Goal: Information Seeking & Learning: Learn about a topic

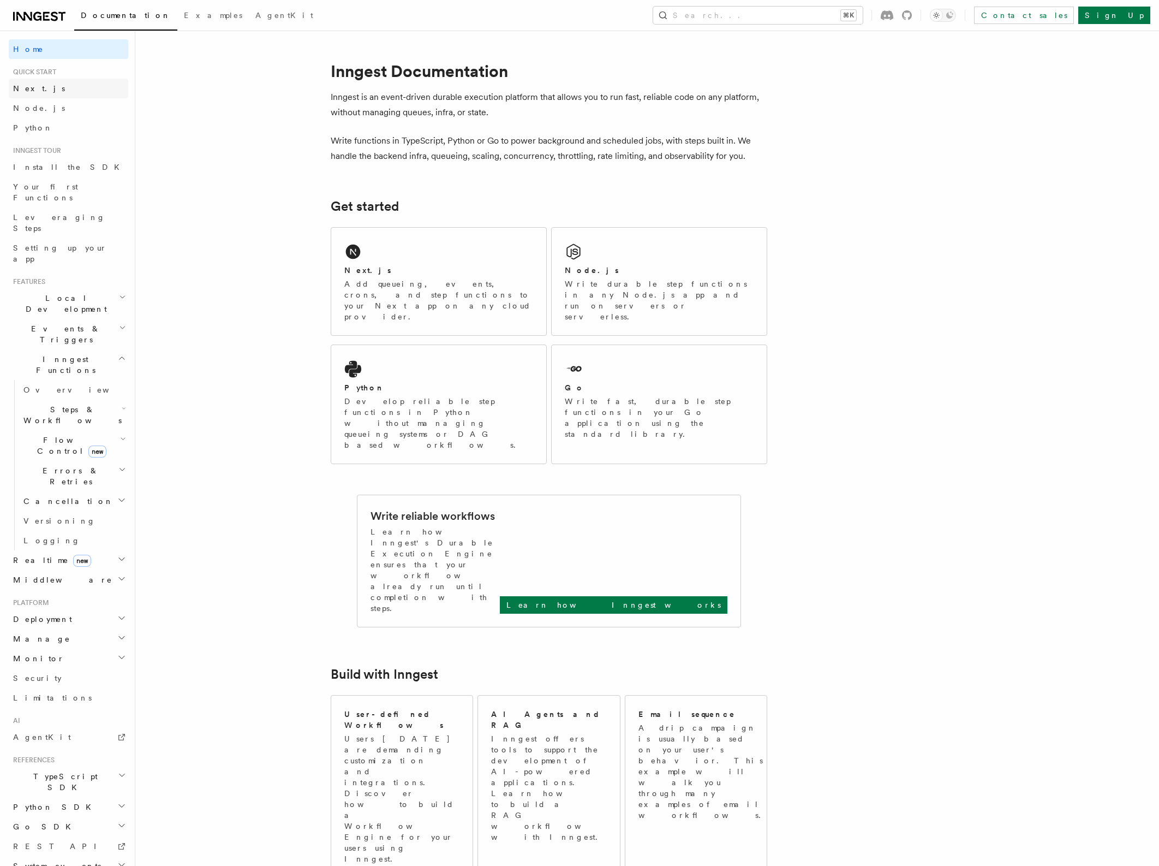
click at [40, 87] on link "Next.js" at bounding box center [69, 89] width 120 height 20
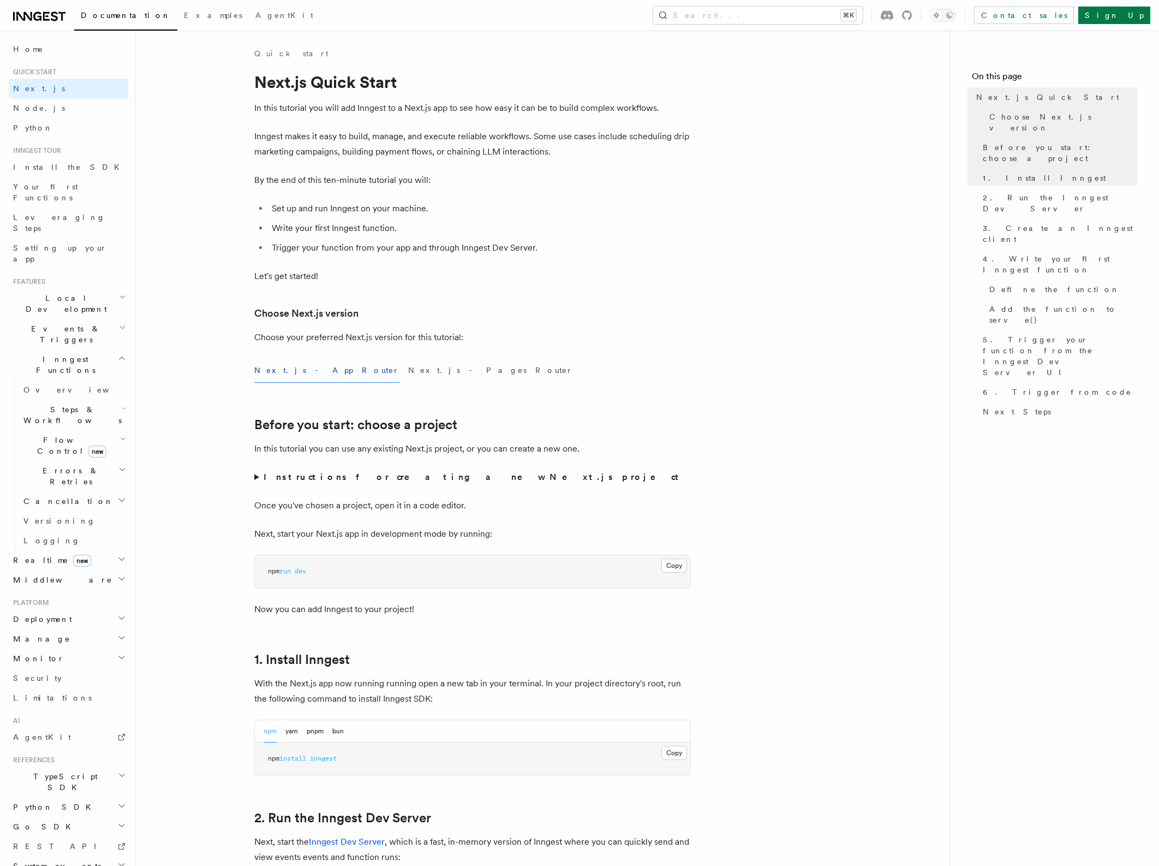
click at [33, 771] on span "TypeScript SDK" at bounding box center [63, 782] width 109 height 22
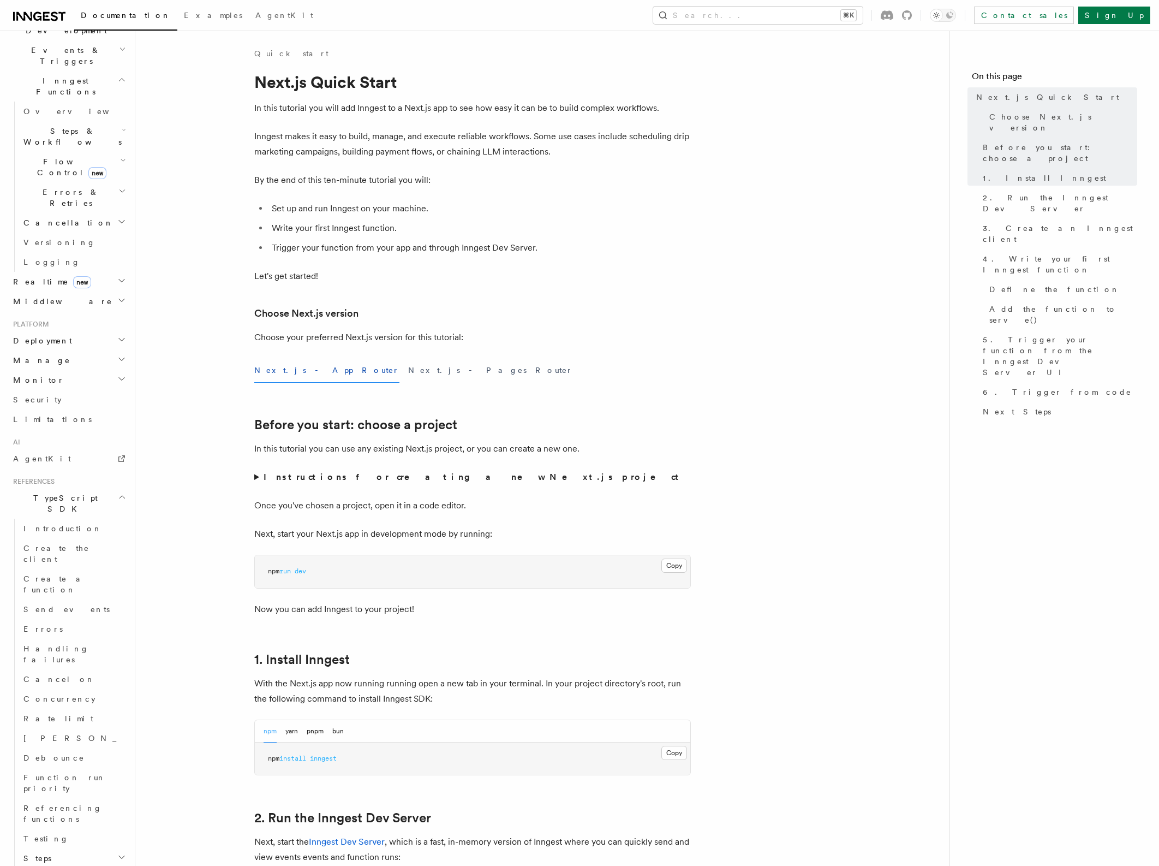
click at [47, 492] on span "TypeScript SDK" at bounding box center [63, 503] width 109 height 22
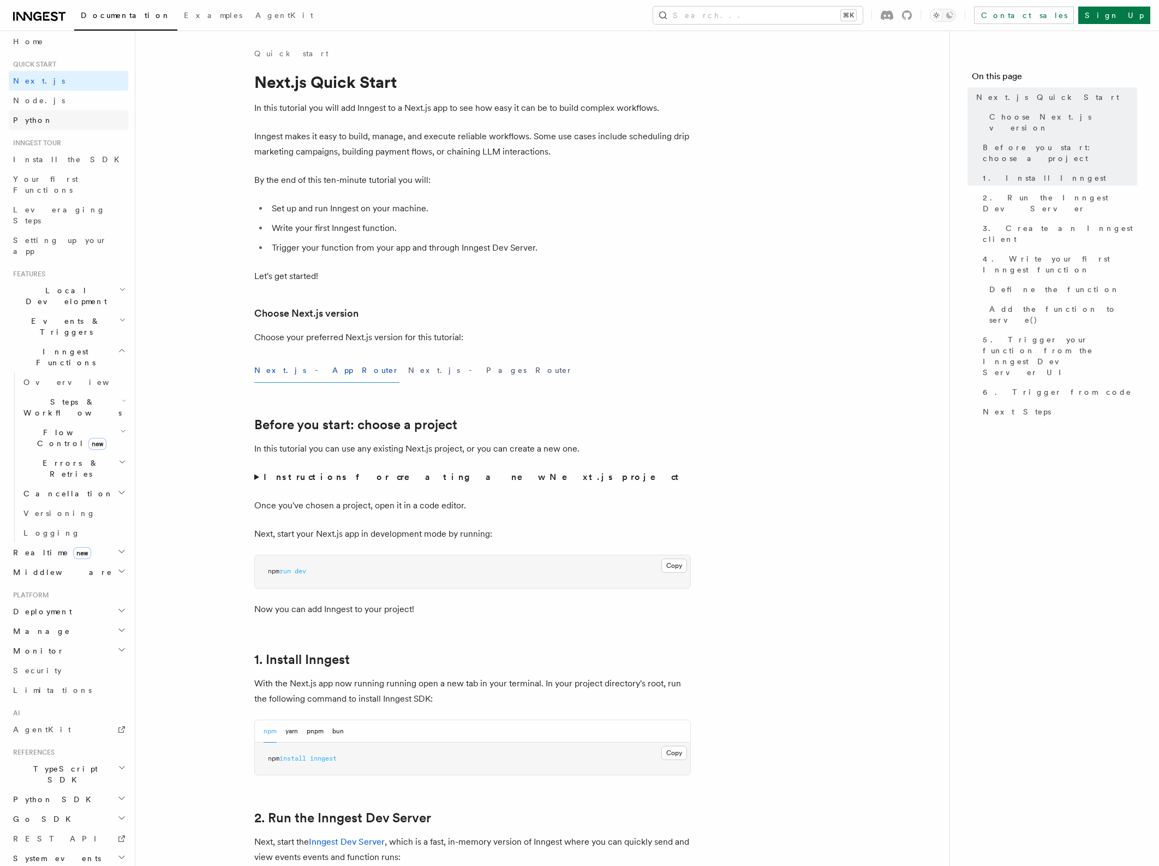
scroll to position [0, 0]
click at [115, 15] on span "Documentation" at bounding box center [126, 15] width 90 height 9
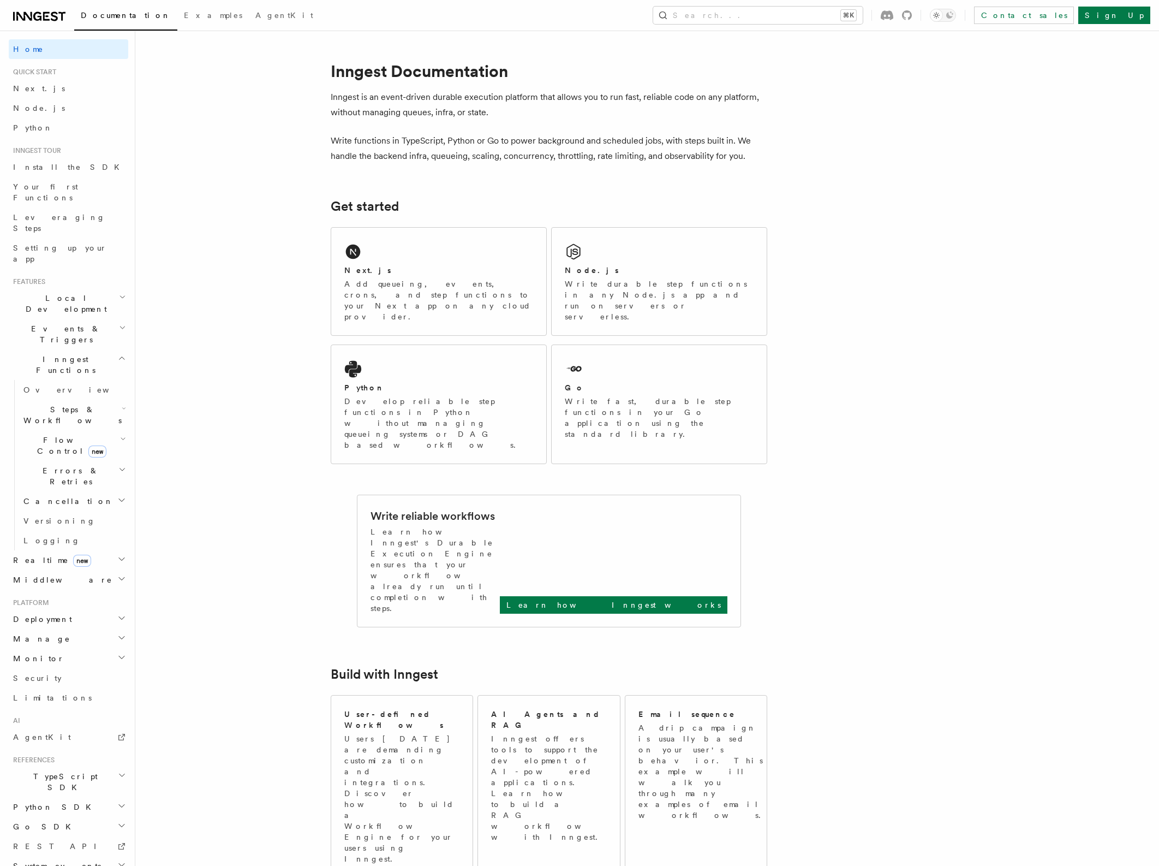
scroll to position [8, 0]
click at [46, 763] on span "TypeScript SDK" at bounding box center [63, 774] width 109 height 22
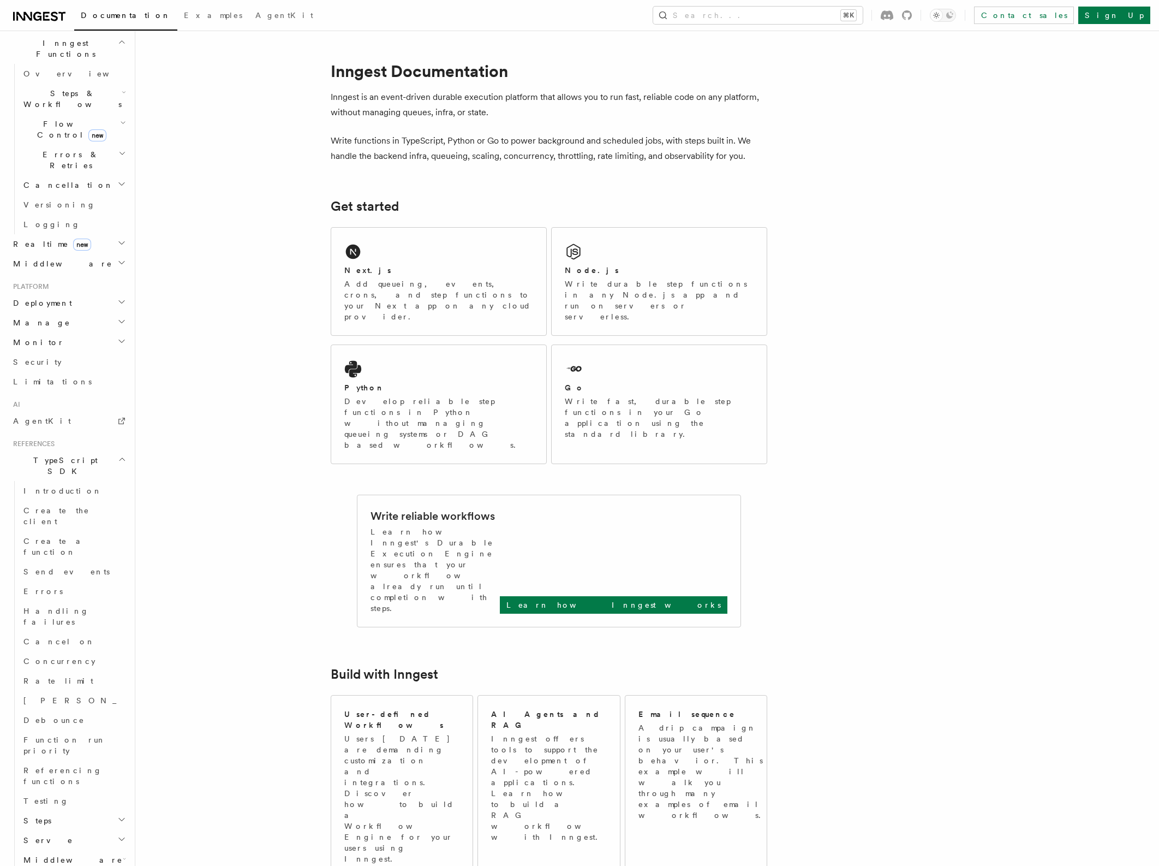
scroll to position [327, 0]
click at [38, 824] on span "Serve" at bounding box center [46, 829] width 54 height 11
click at [35, 475] on span "Introduction" at bounding box center [62, 479] width 79 height 9
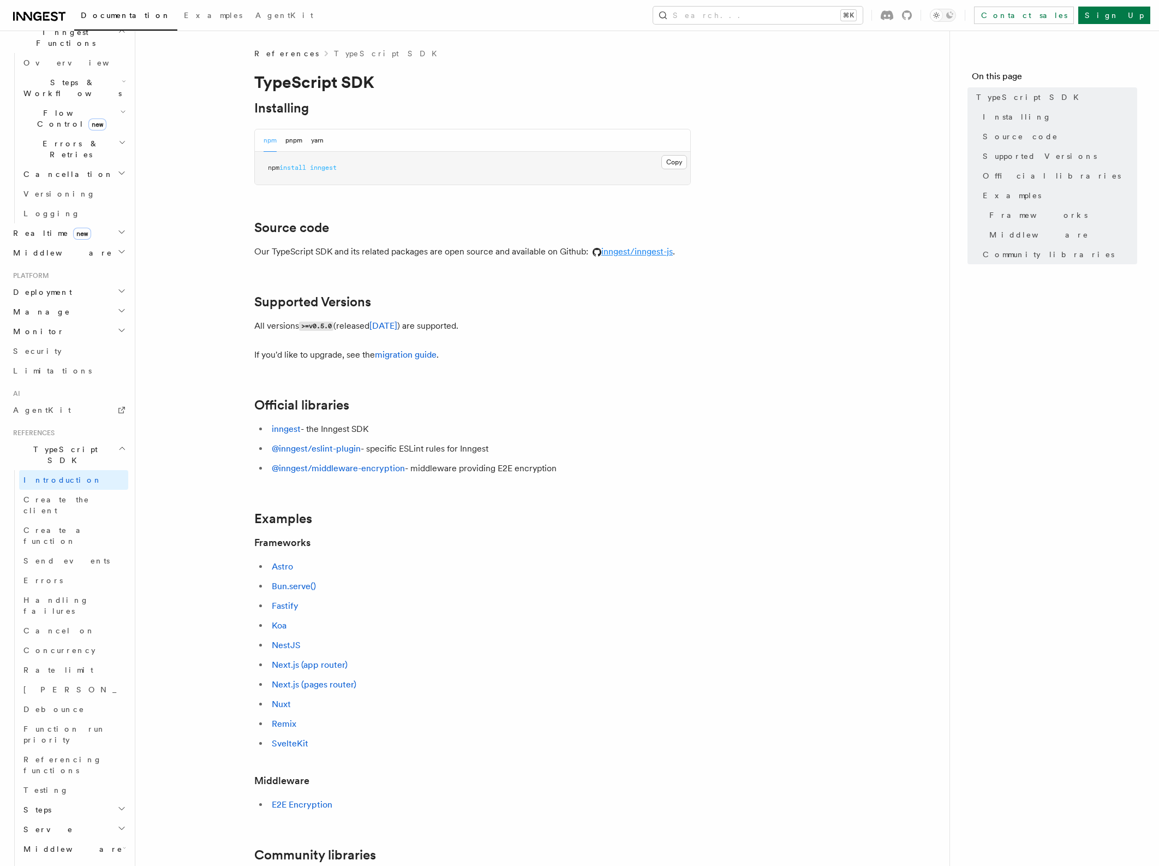
click at [650, 251] on link "inngest/inngest-js" at bounding box center [630, 251] width 85 height 10
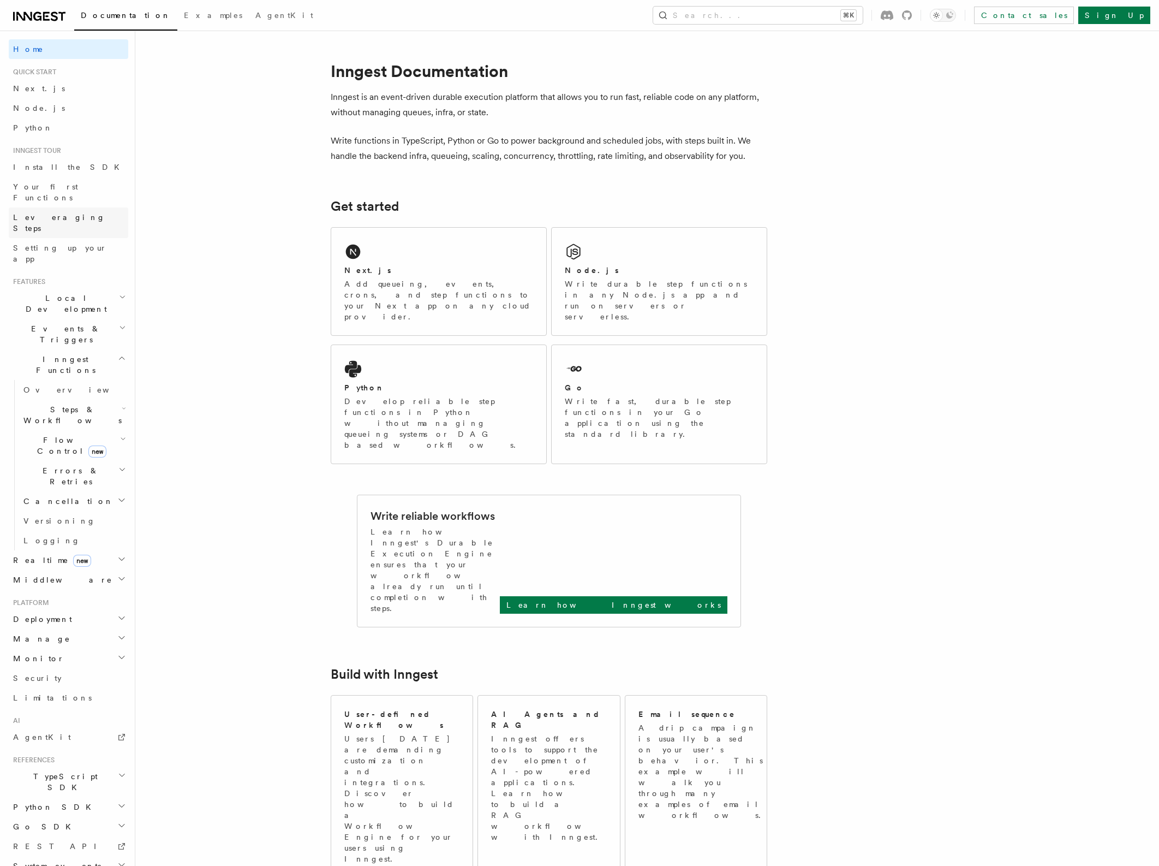
scroll to position [8, 0]
click at [36, 763] on span "TypeScript SDK" at bounding box center [63, 774] width 109 height 22
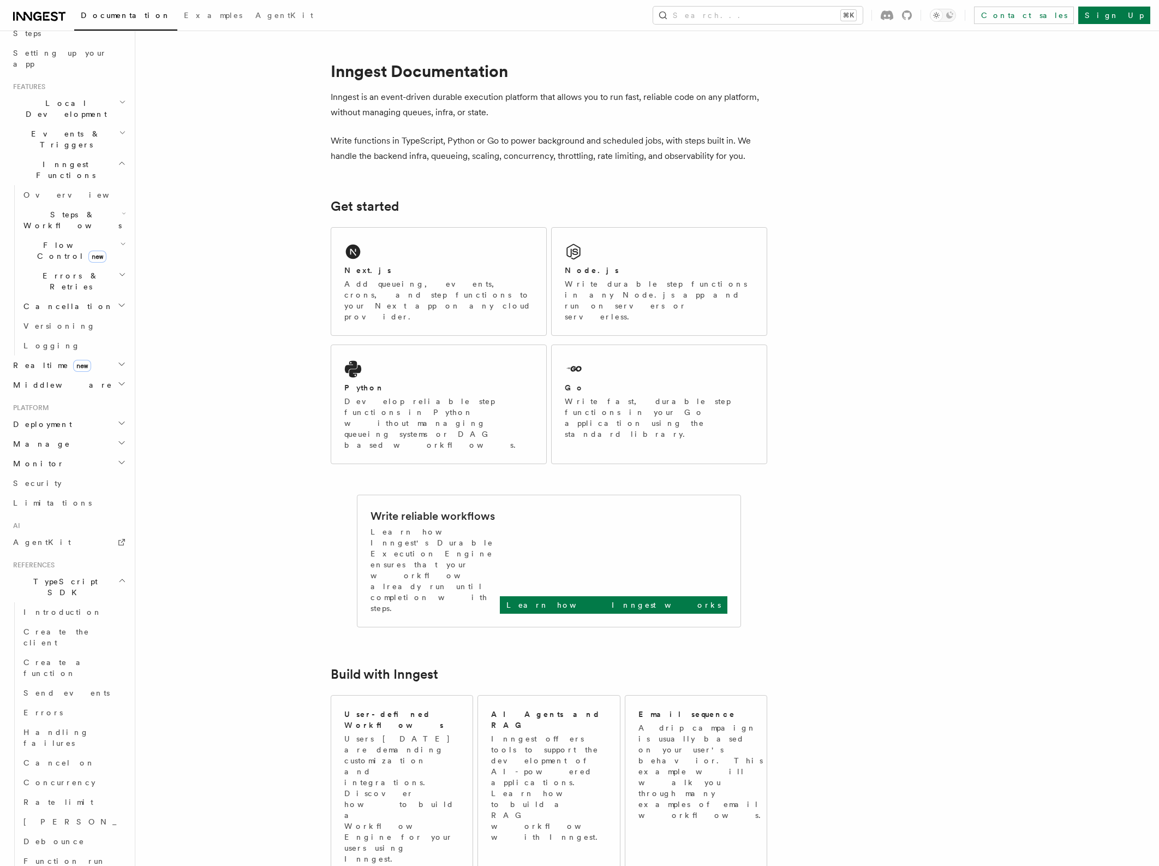
scroll to position [180, 0]
click at [63, 224] on span "Steps & Workflows" at bounding box center [70, 235] width 103 height 22
click at [62, 224] on span "Steps & Workflows" at bounding box center [70, 235] width 103 height 22
click at [46, 16] on icon at bounding box center [46, 16] width 3 height 2
